Goal: Find specific page/section: Find specific page/section

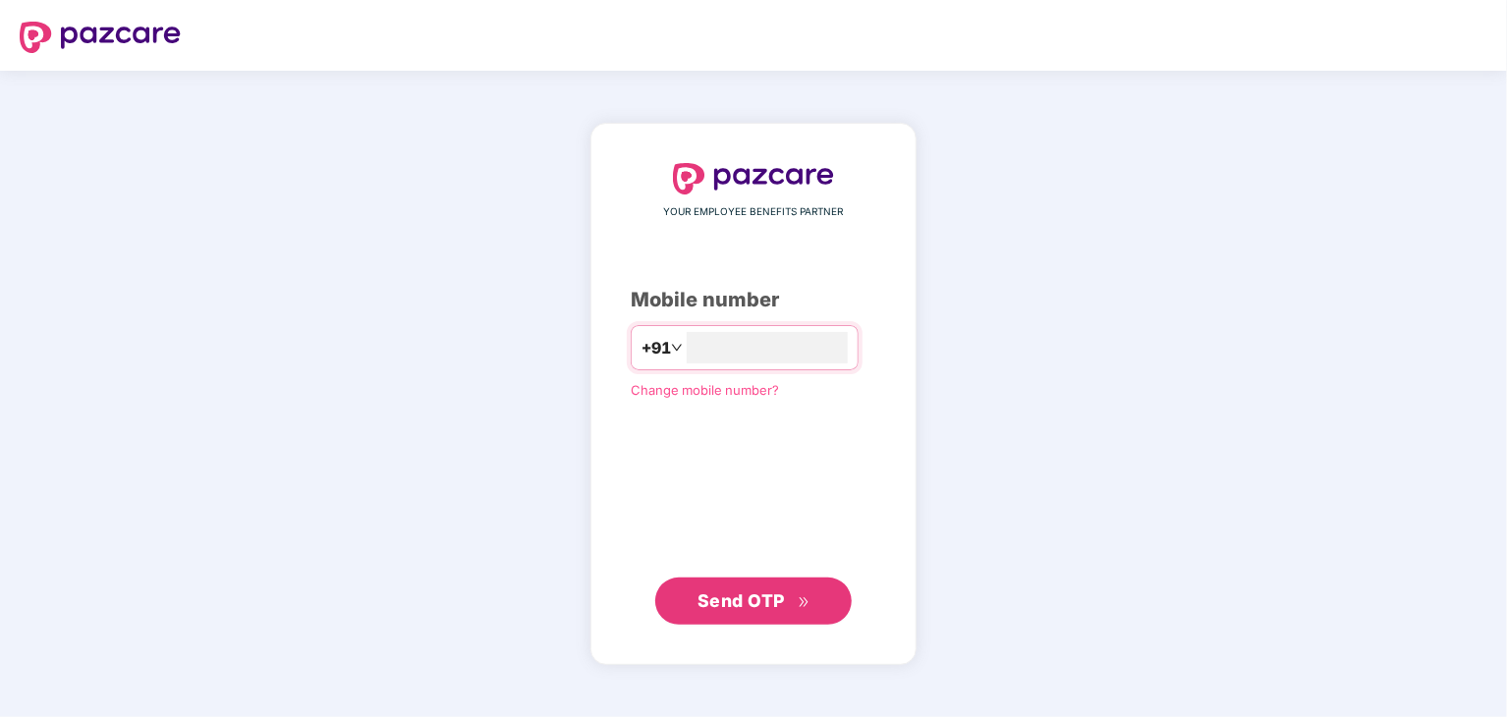
type input "**********"
click at [775, 594] on span "Send OTP" at bounding box center [740, 599] width 87 height 21
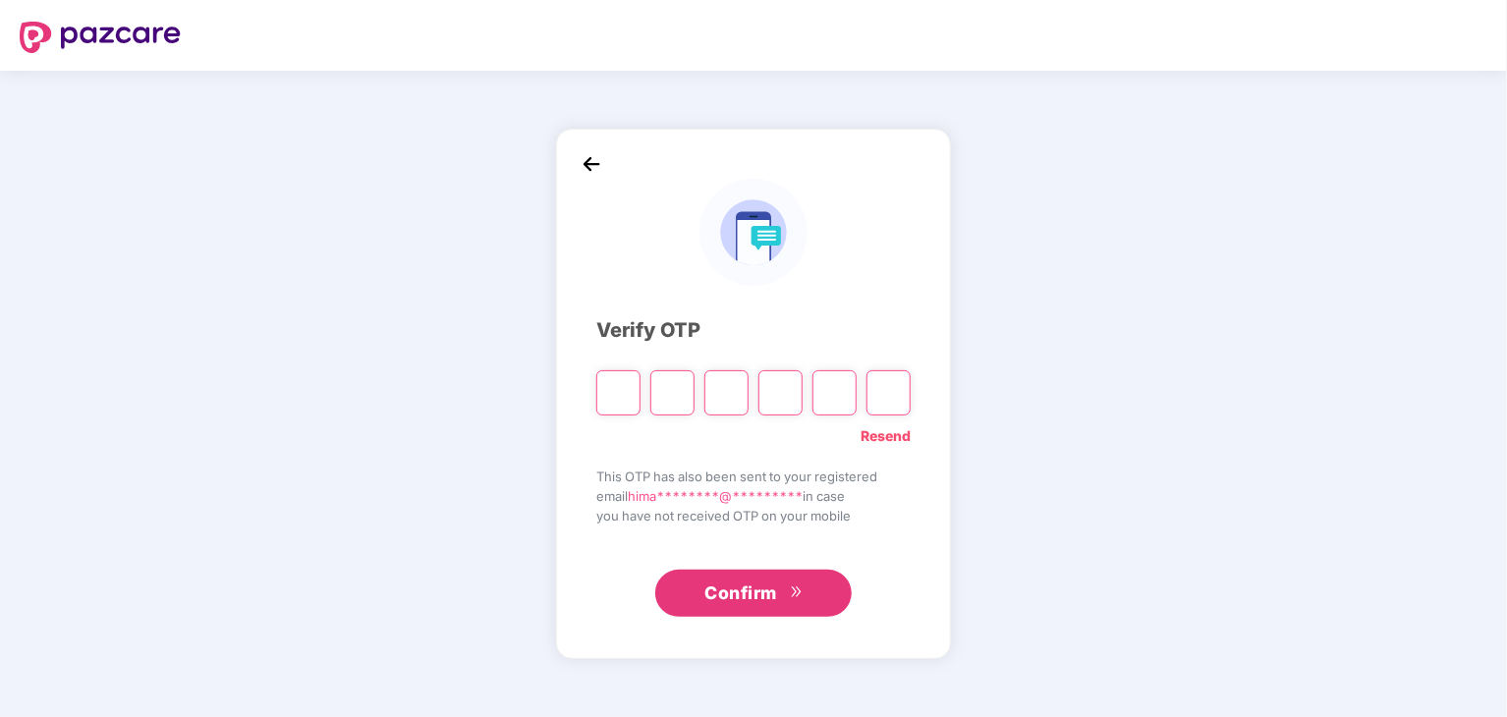
paste input "*"
type input "*"
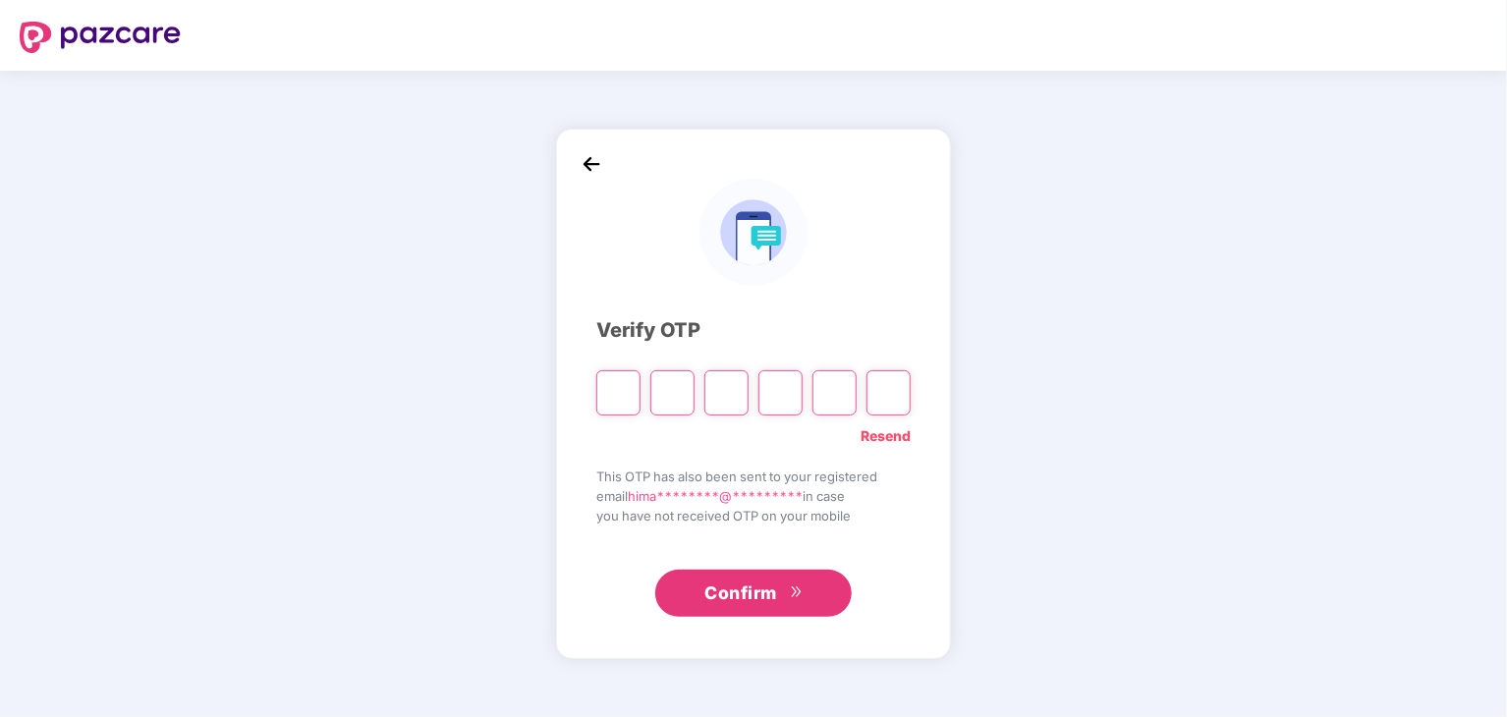
type input "*"
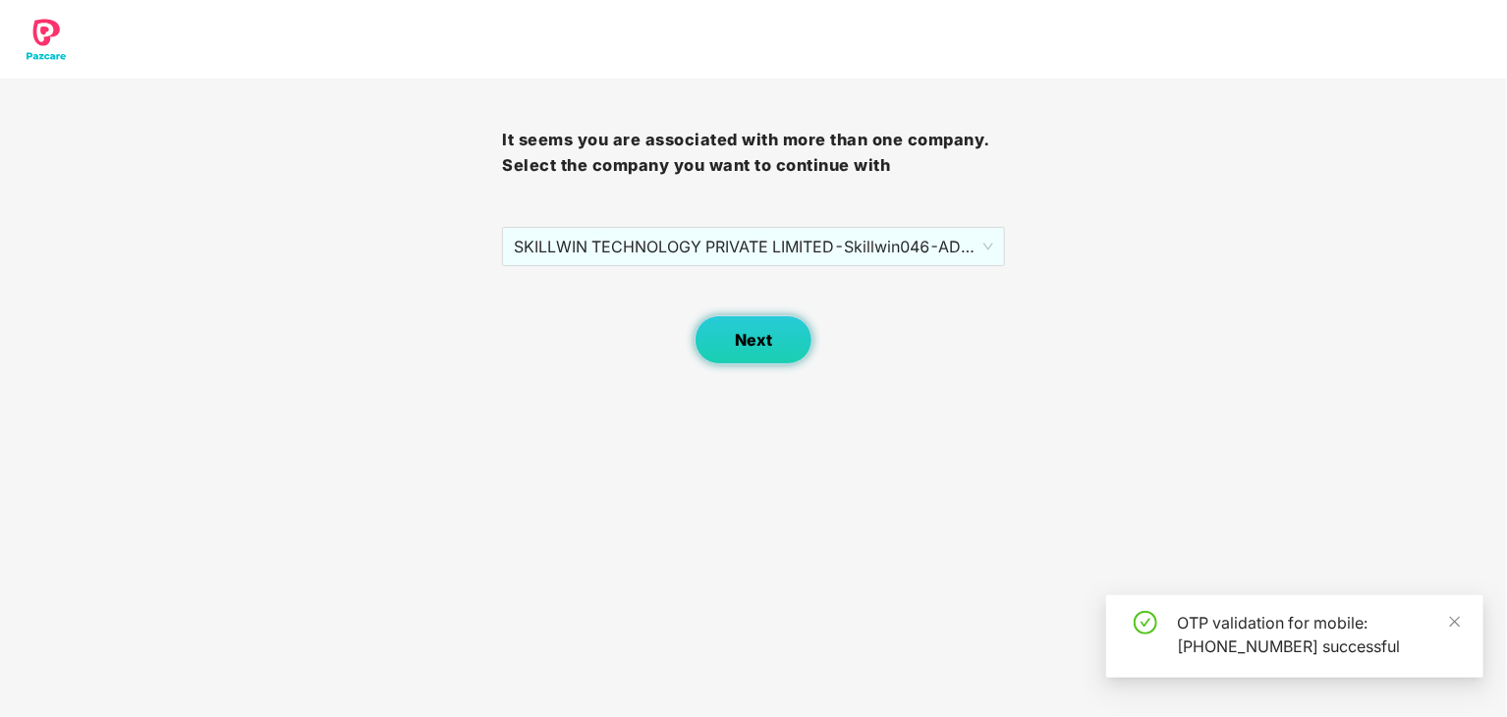
click at [757, 362] on button "Next" at bounding box center [753, 339] width 118 height 49
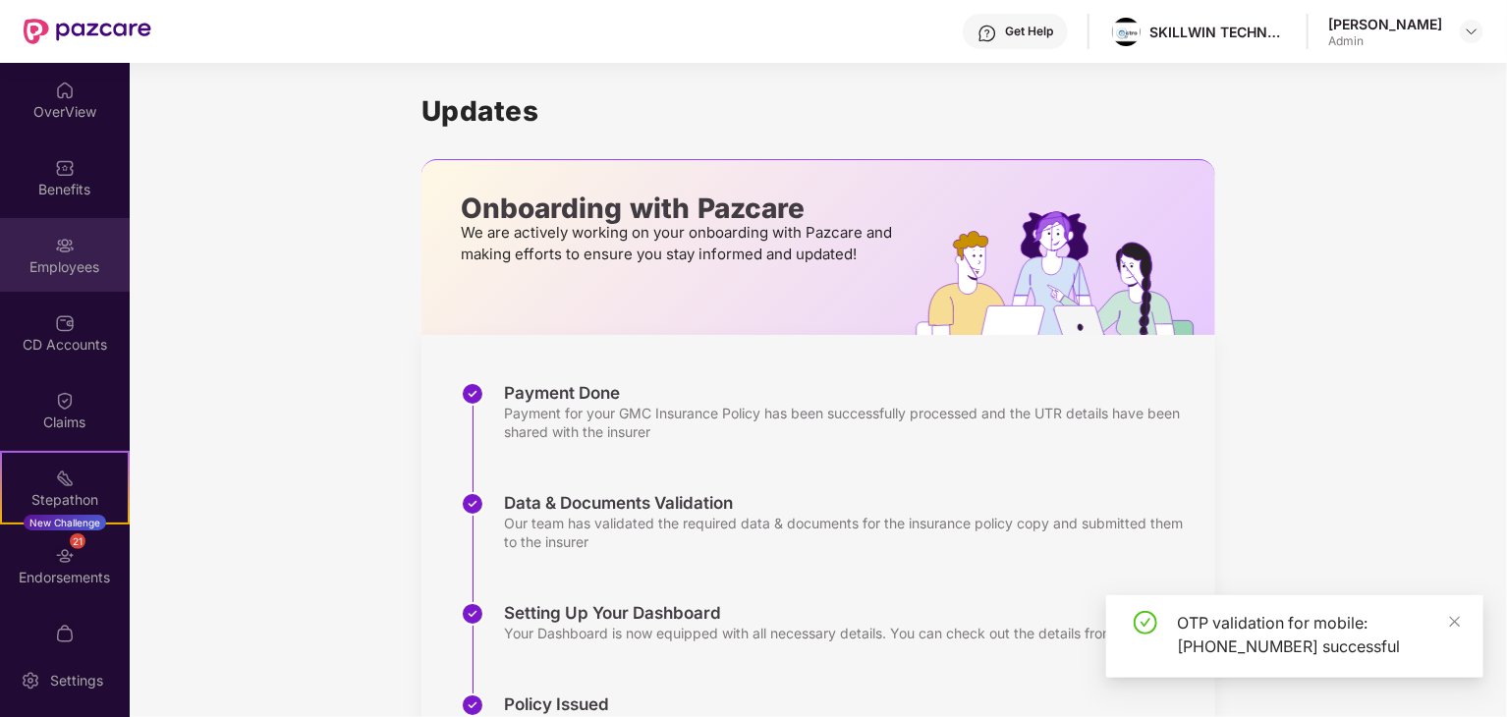
click at [62, 253] on img at bounding box center [65, 246] width 20 height 20
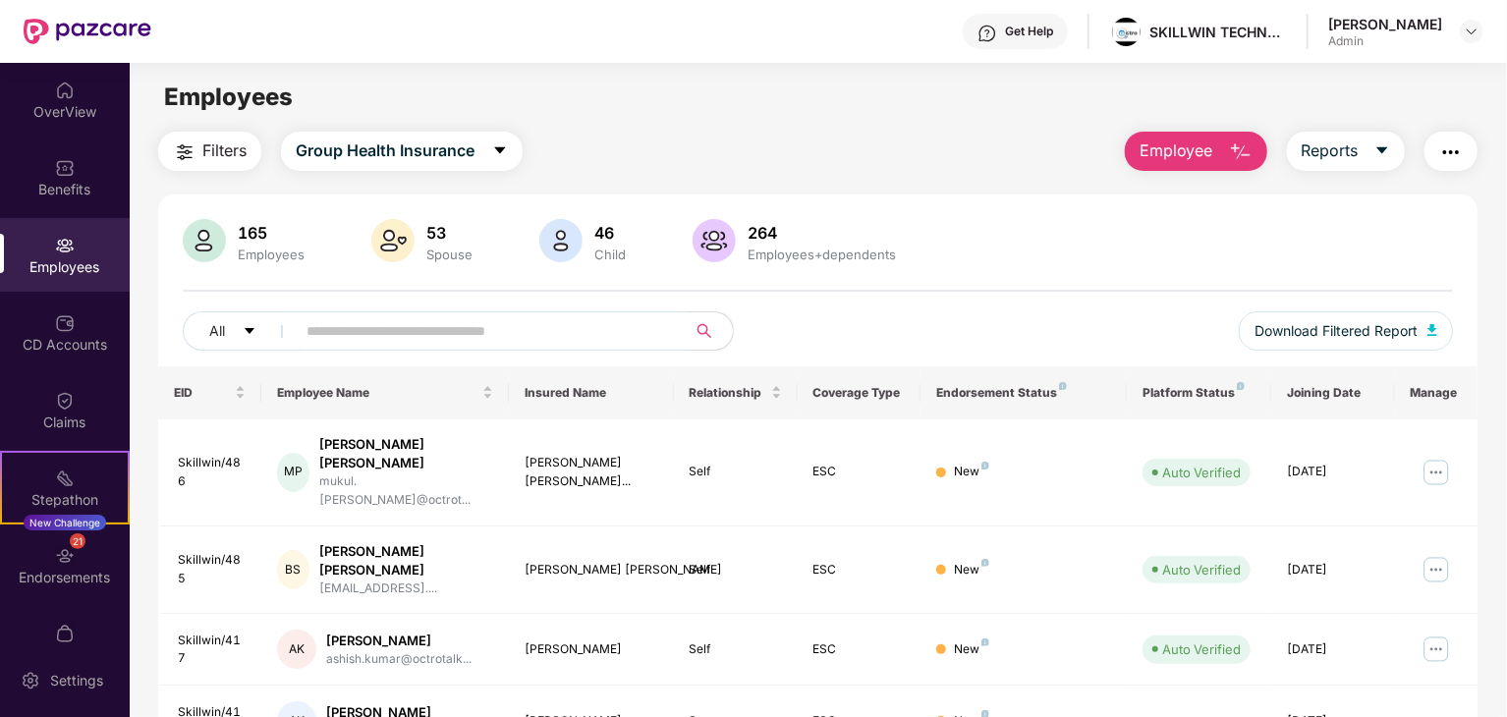
click at [473, 327] on input "text" at bounding box center [482, 330] width 353 height 29
click at [436, 333] on input "text" at bounding box center [482, 330] width 353 height 29
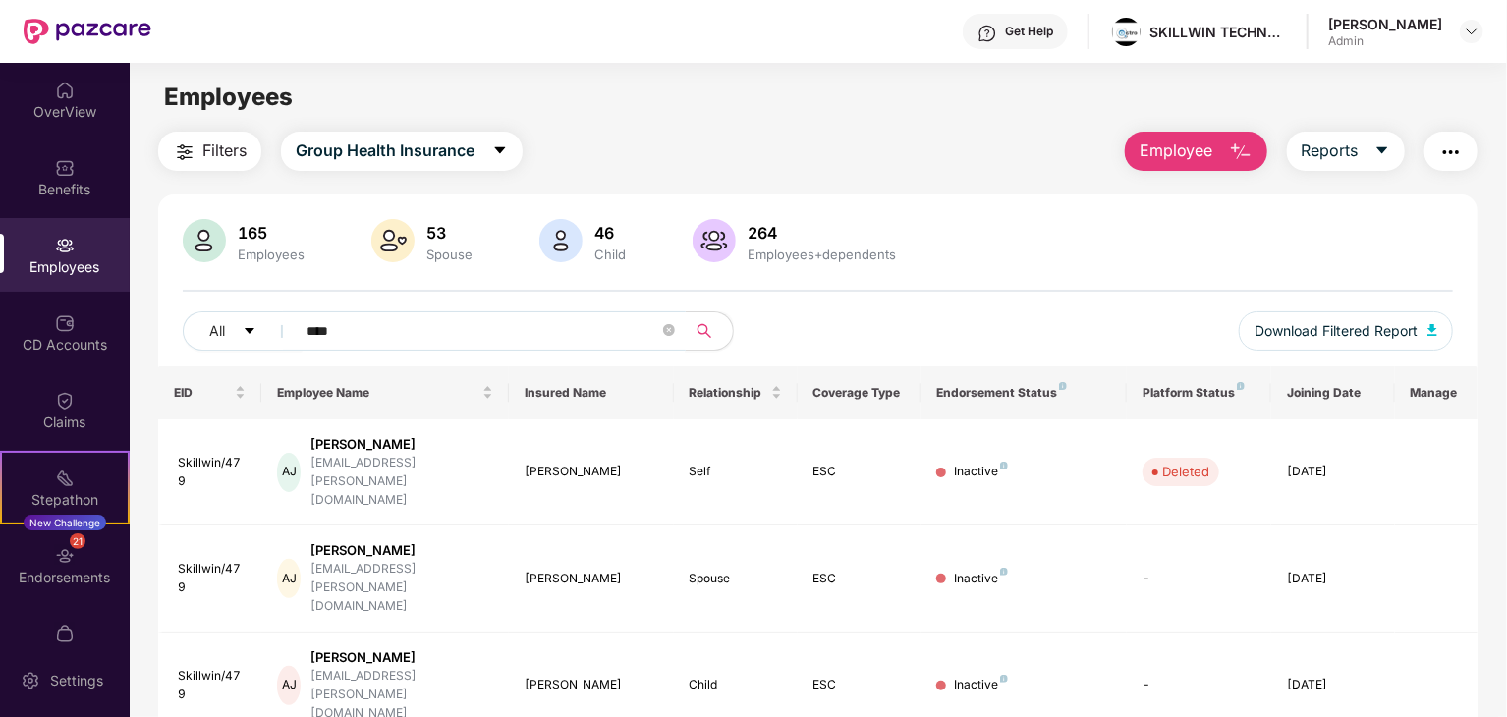
type input "****"
drag, startPoint x: 1504, startPoint y: 407, endPoint x: 1508, endPoint y: 457, distance: 50.3
click at [1506, 457] on html "Get Help SKILLWIN TECHNOLOGY PRIVATE LIMITED Himani Chugh Admin OverView Benefi…" at bounding box center [753, 358] width 1507 height 717
click at [664, 332] on icon "close-circle" at bounding box center [669, 330] width 12 height 12
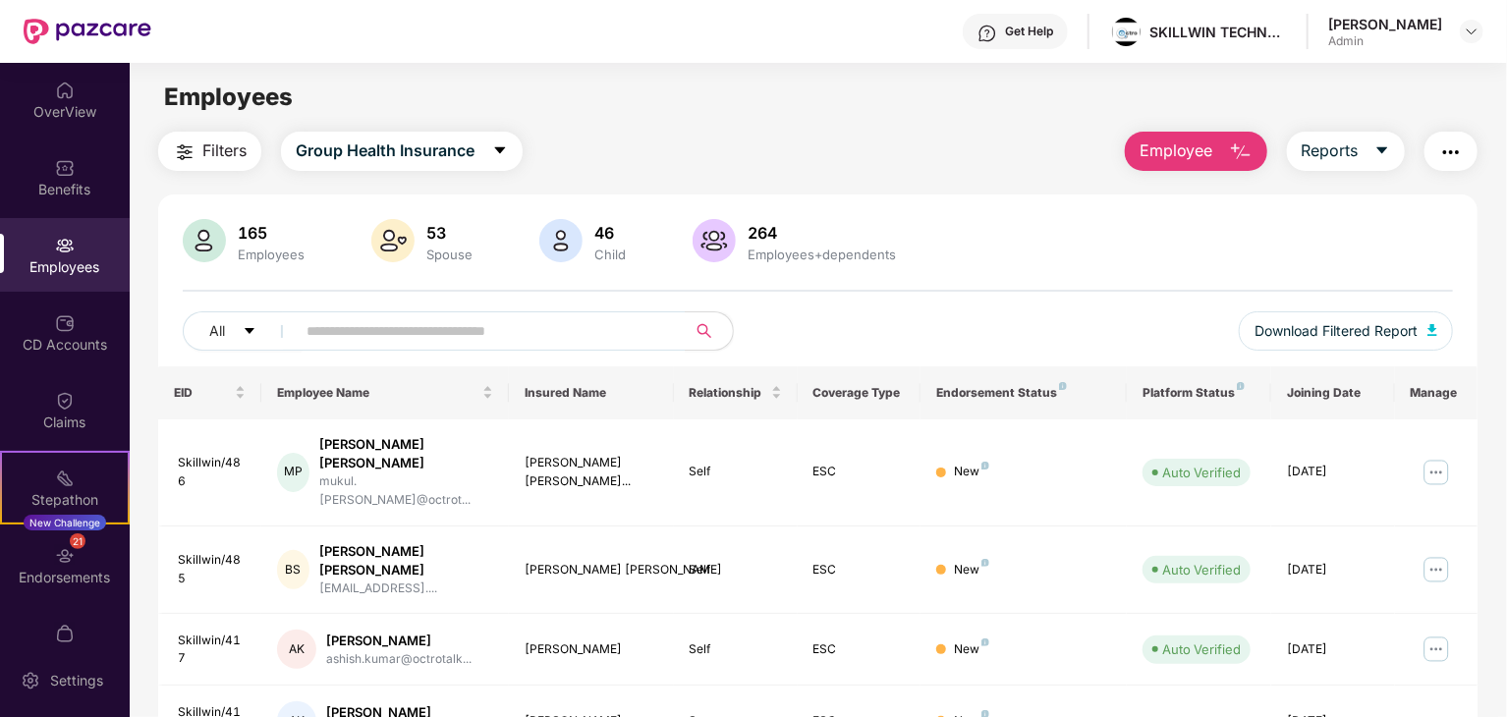
click at [1494, 484] on div "Filters Group Health Insurance Employee Reports 165 Employees 53 Spouse 46 Chil…" at bounding box center [818, 729] width 1376 height 1195
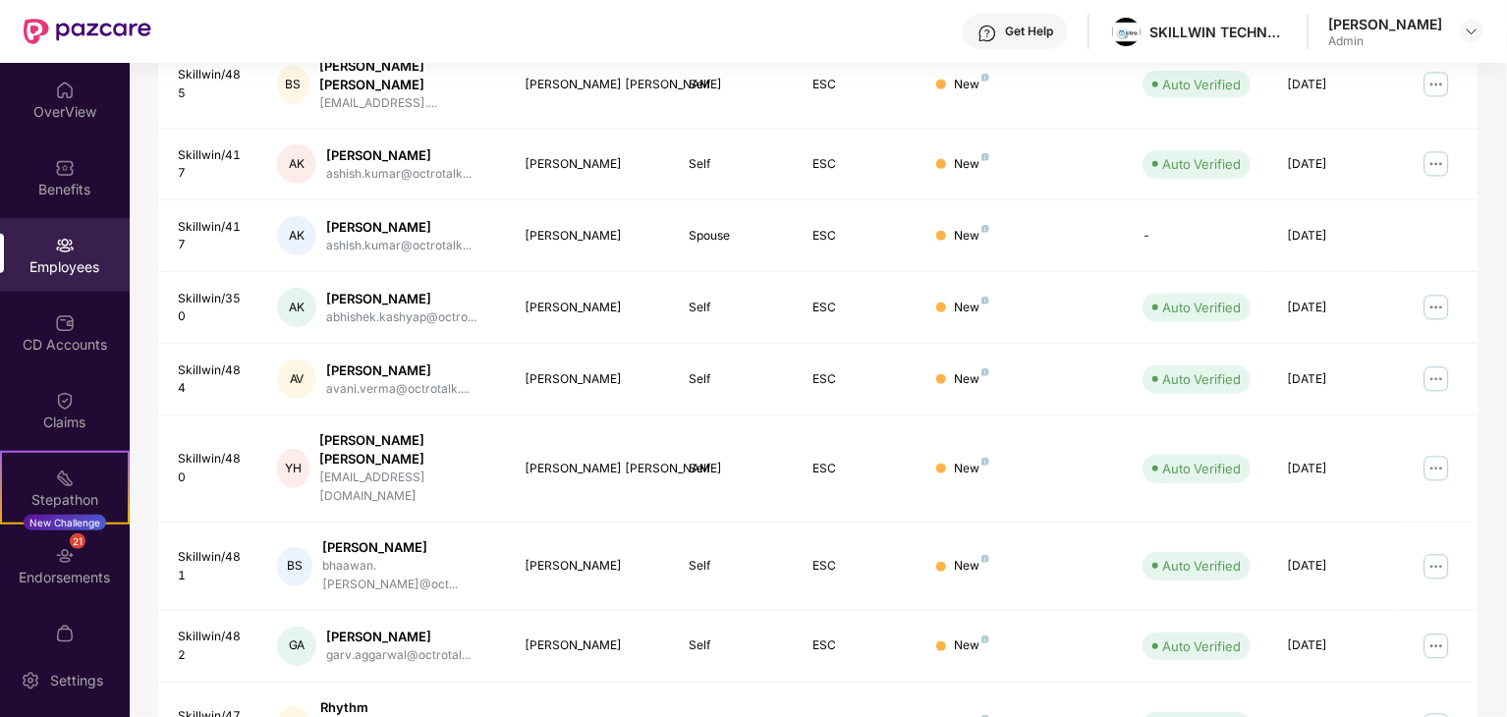
scroll to position [487, 0]
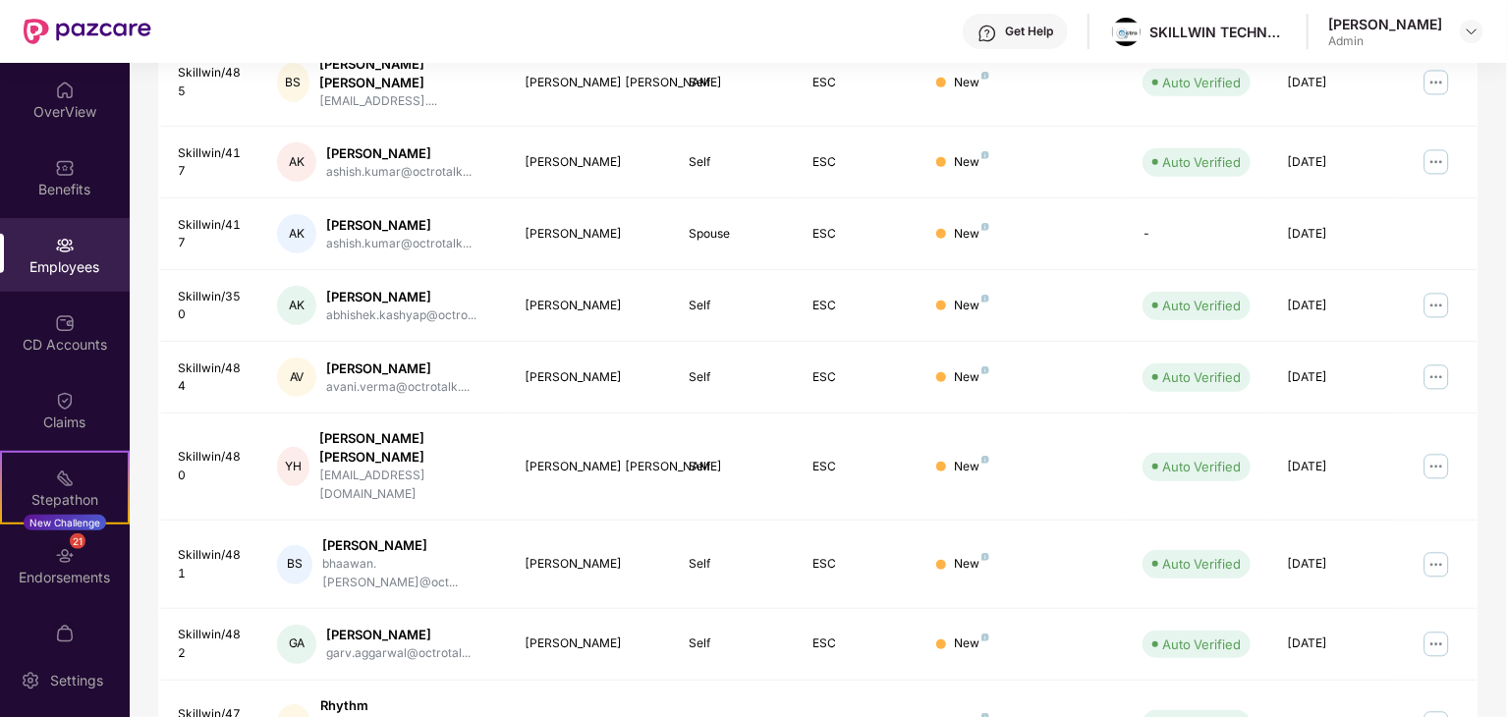
click at [1497, 288] on div "Filters Group Health Insurance Employee Reports 165 Employees 53 Spouse 46 Chil…" at bounding box center [818, 241] width 1376 height 1195
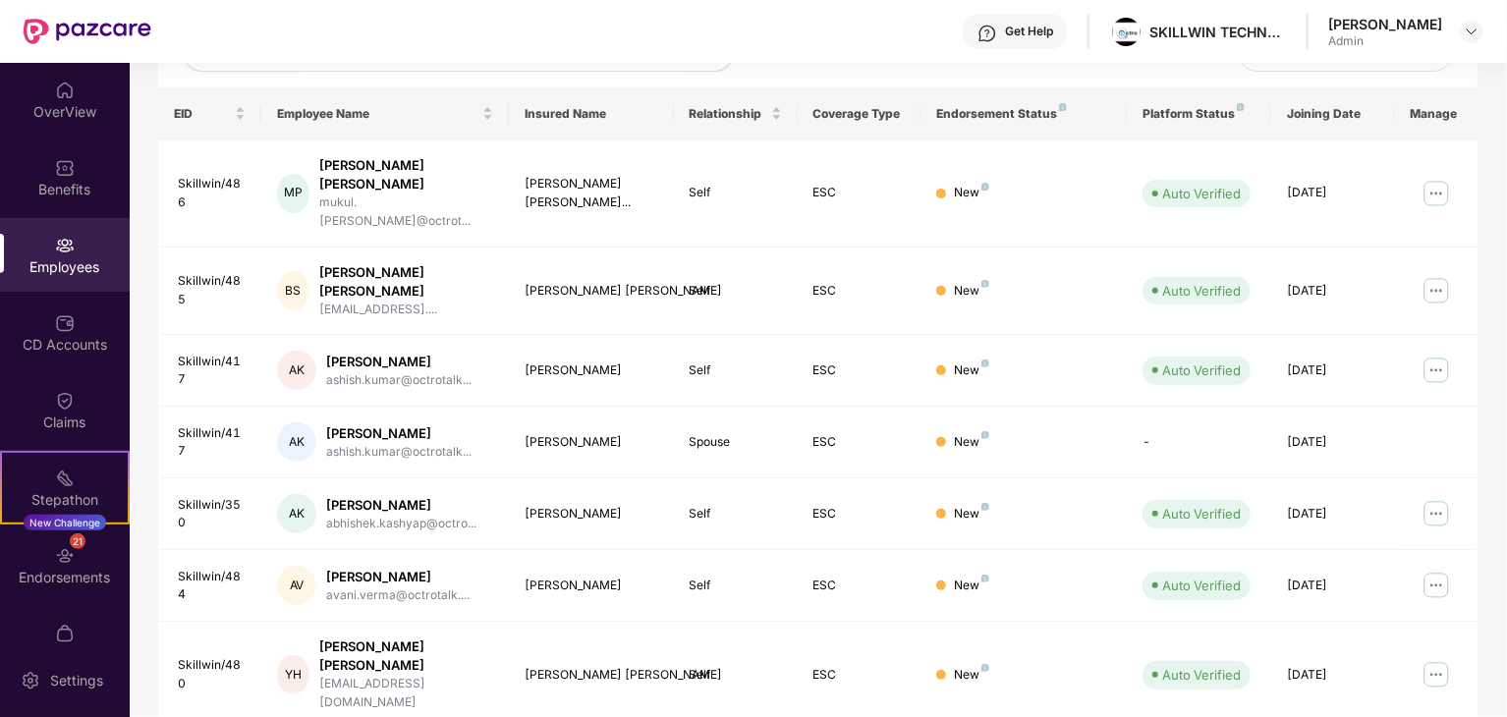
scroll to position [0, 0]
